Goal: Download file/media

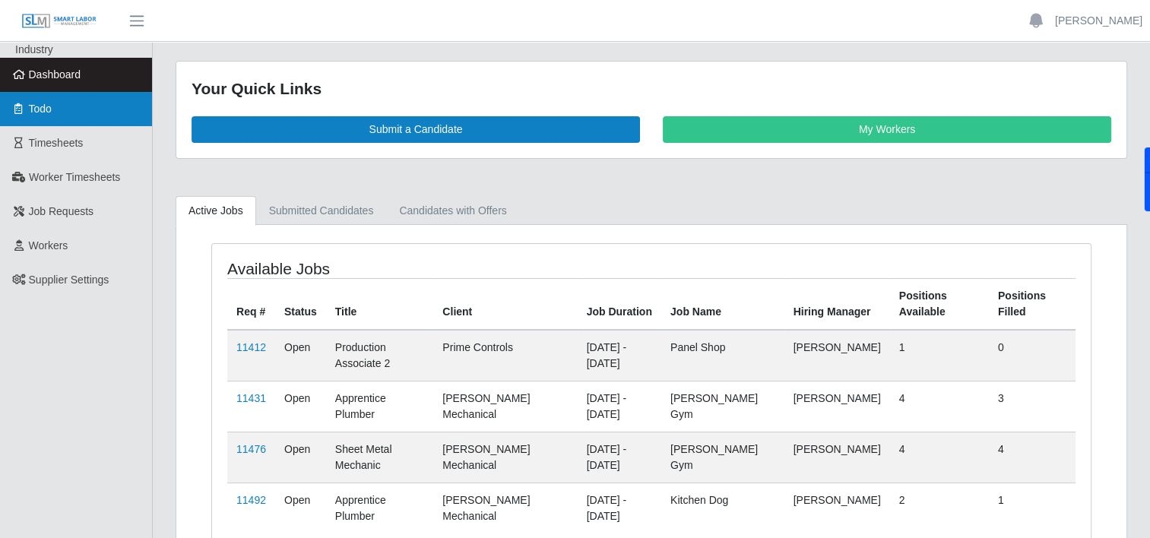
drag, startPoint x: 0, startPoint y: 0, endPoint x: 39, endPoint y: 116, distance: 121.8
click at [39, 116] on link "Todo" at bounding box center [76, 109] width 152 height 34
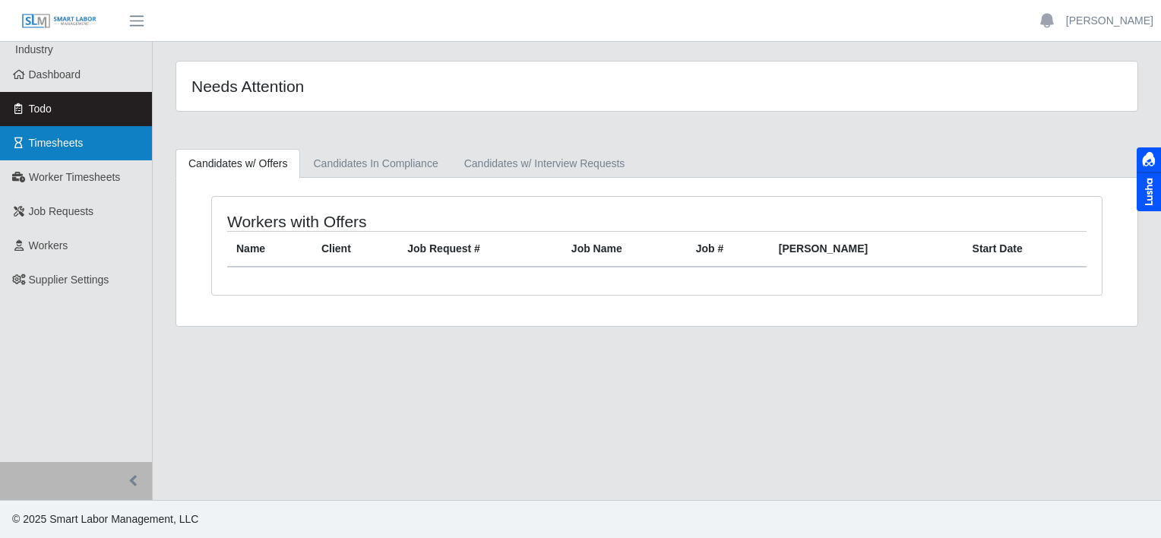
click at [91, 155] on link "Timesheets" at bounding box center [76, 143] width 152 height 34
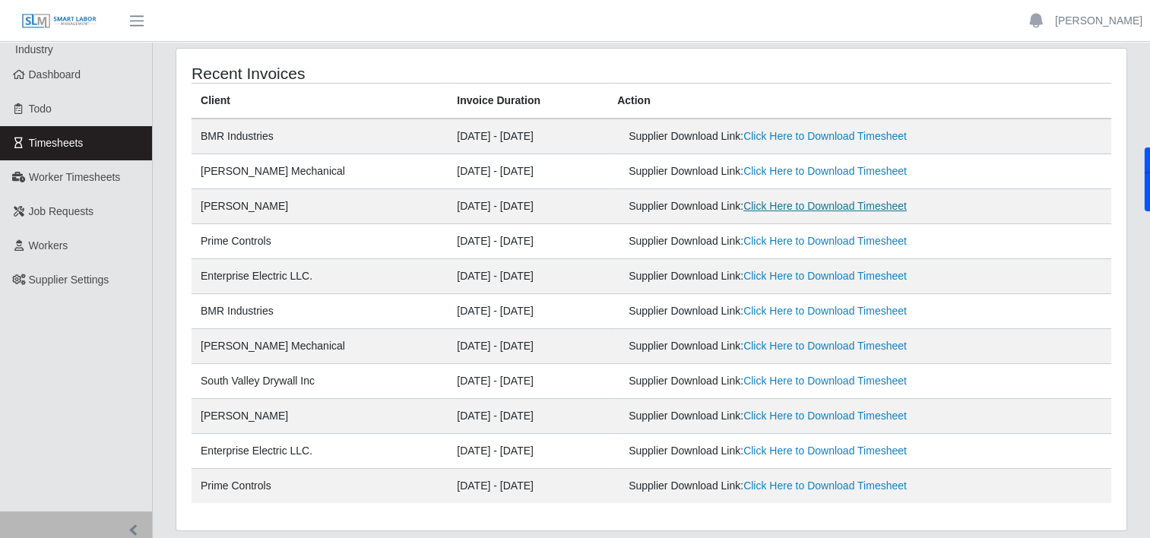
click at [847, 204] on link "Click Here to Download Timesheet" at bounding box center [824, 206] width 163 height 12
click at [765, 272] on link "Click Here to Download Timesheet" at bounding box center [824, 276] width 163 height 12
